Goal: Task Accomplishment & Management: Use online tool/utility

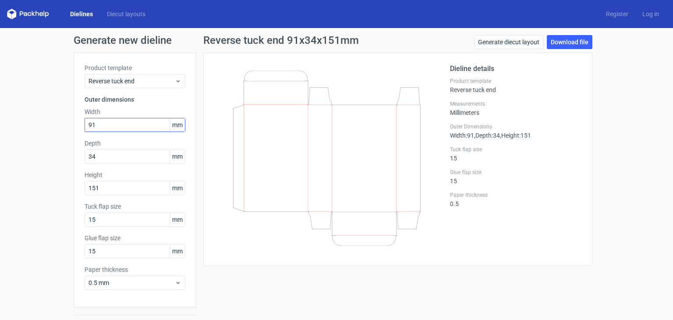
scroll to position [23, 0]
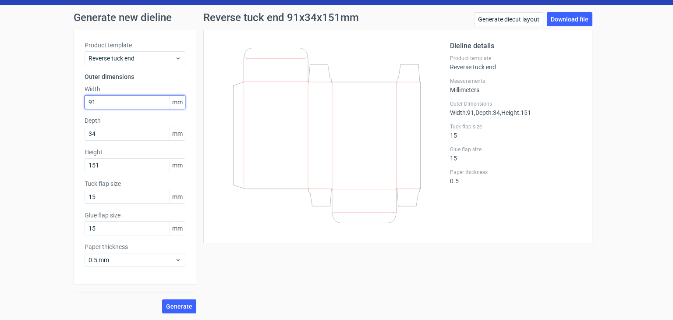
drag, startPoint x: 115, startPoint y: 102, endPoint x: 24, endPoint y: 98, distance: 91.7
click at [40, 98] on div "Generate new dieline Product template Reverse tuck end Outer dimensions Width 9…" at bounding box center [336, 162] width 673 height 315
type input "102"
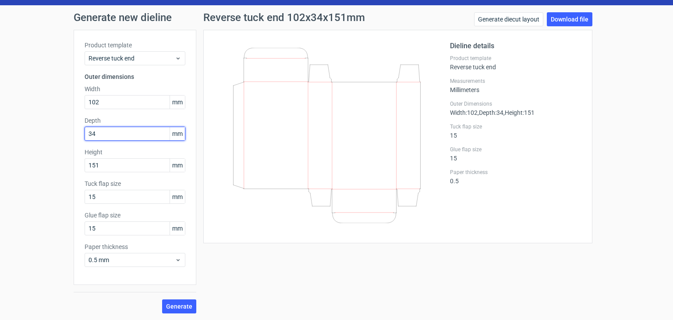
drag, startPoint x: 126, startPoint y: 135, endPoint x: 68, endPoint y: 126, distance: 59.1
click at [68, 126] on div "Generate new dieline Product template Reverse tuck end Outer dimensions Width 1…" at bounding box center [336, 162] width 673 height 315
type input "62"
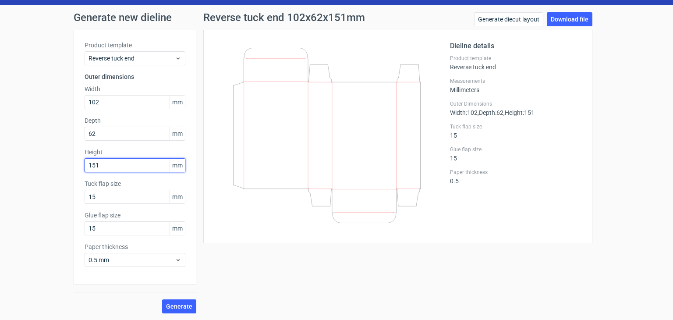
drag, startPoint x: 100, startPoint y: 165, endPoint x: 54, endPoint y: 164, distance: 45.6
click at [53, 164] on div "Generate new dieline Product template Reverse tuck end Outer dimensions Width 1…" at bounding box center [336, 162] width 673 height 315
type input "155"
click at [182, 304] on span "Generate" at bounding box center [179, 306] width 26 height 6
click at [247, 202] on icon at bounding box center [326, 135] width 211 height 175
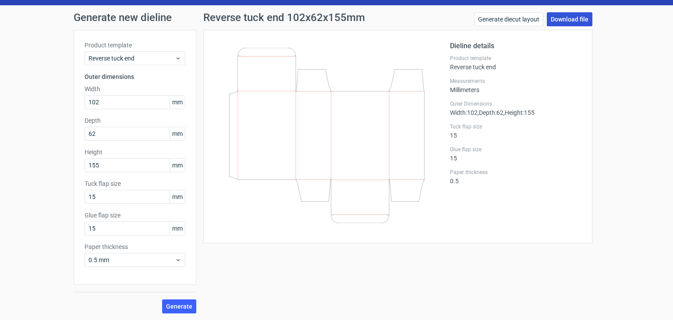
click at [561, 18] on link "Download file" at bounding box center [570, 19] width 46 height 14
